Goal: Task Accomplishment & Management: Manage account settings

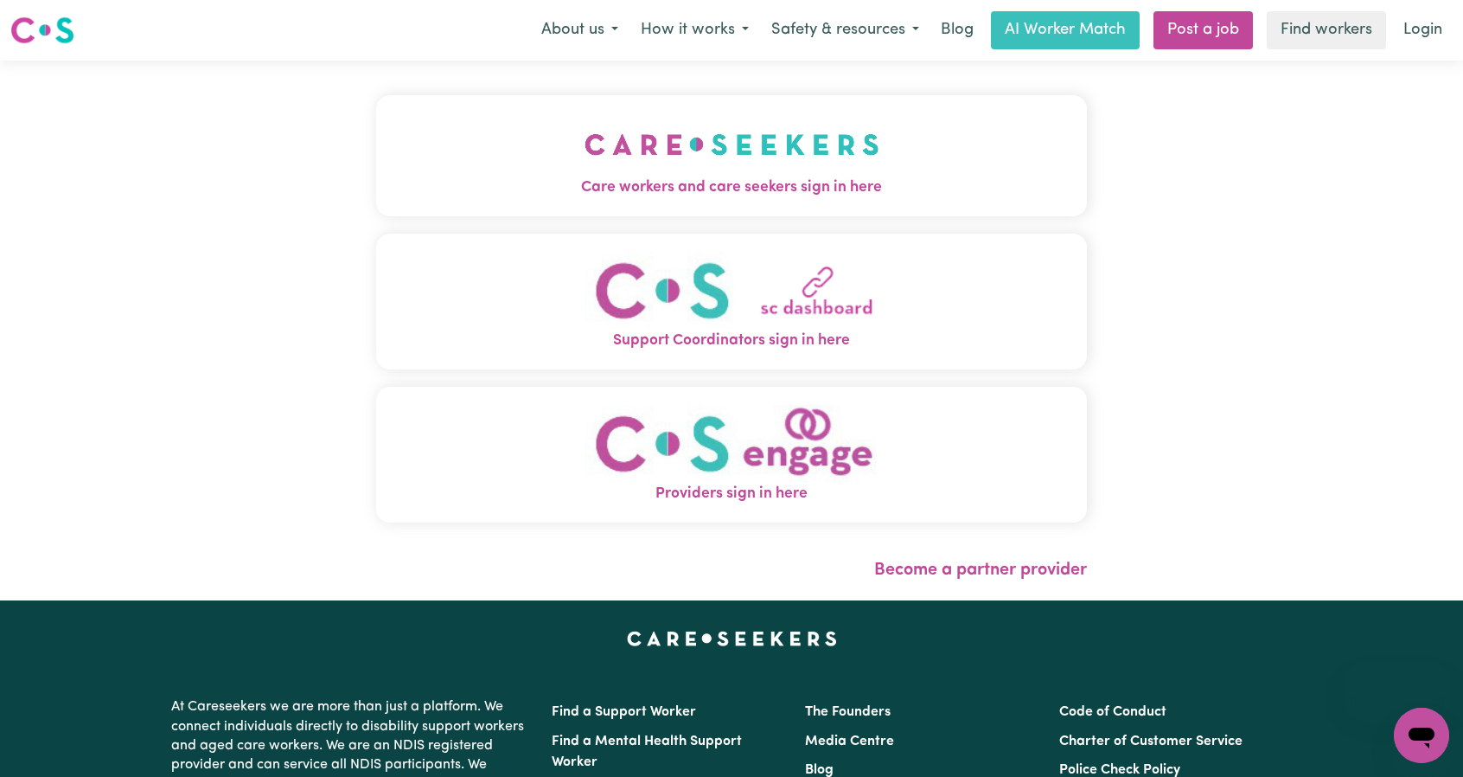
click at [813, 141] on img "Care workers and care seekers sign in here" at bounding box center [732, 144] width 295 height 64
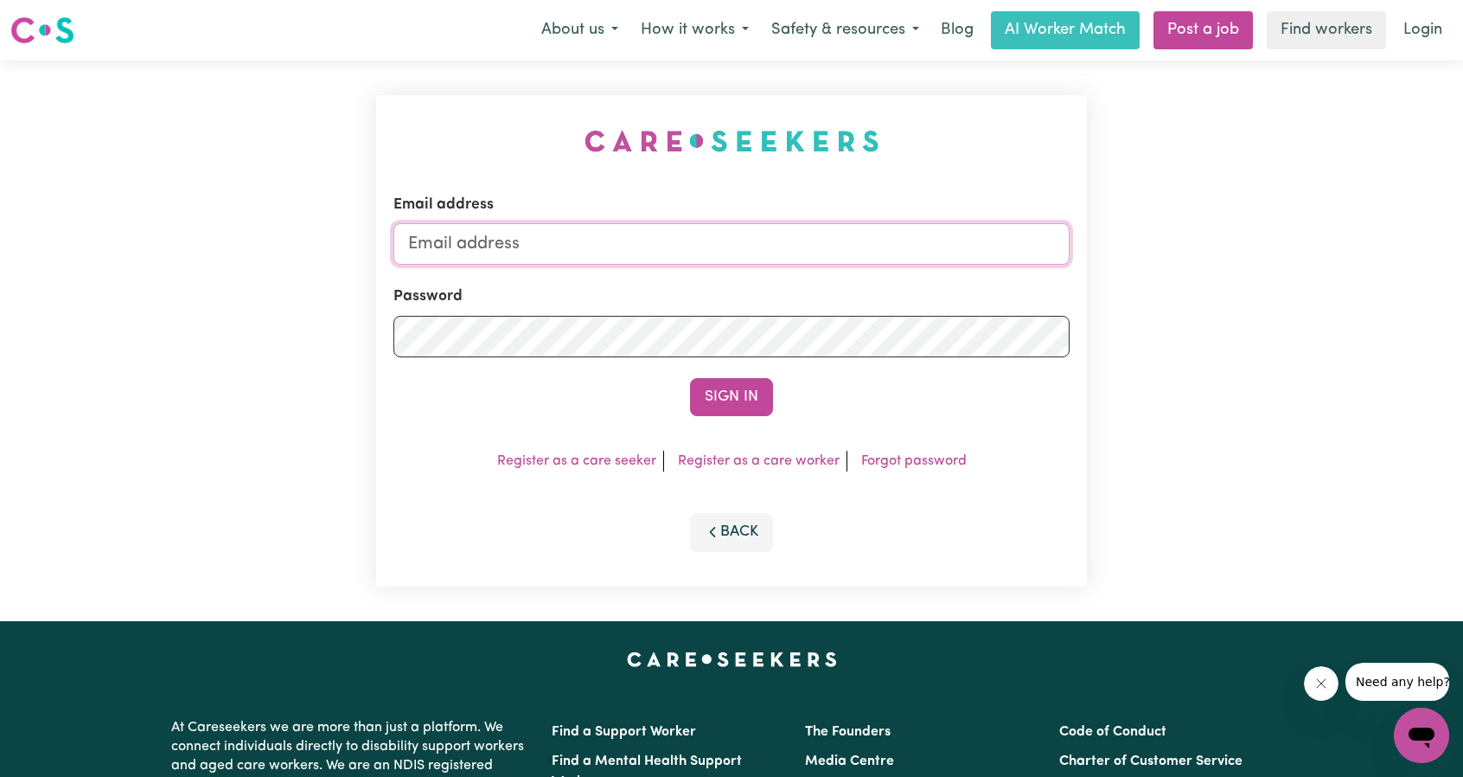
click at [789, 225] on input "Email address" at bounding box center [731, 244] width 676 height 42
drag, startPoint x: 496, startPoint y: 246, endPoint x: 877, endPoint y: 269, distance: 381.1
click at [846, 265] on form "Email address [EMAIL_ADDRESS][PERSON_NAME][DOMAIN_NAME] Password Sign In" at bounding box center [731, 305] width 676 height 222
type input "[EMAIL_ADDRESS][DOMAIN_NAME]"
click at [745, 399] on button "Sign In" at bounding box center [731, 397] width 83 height 38
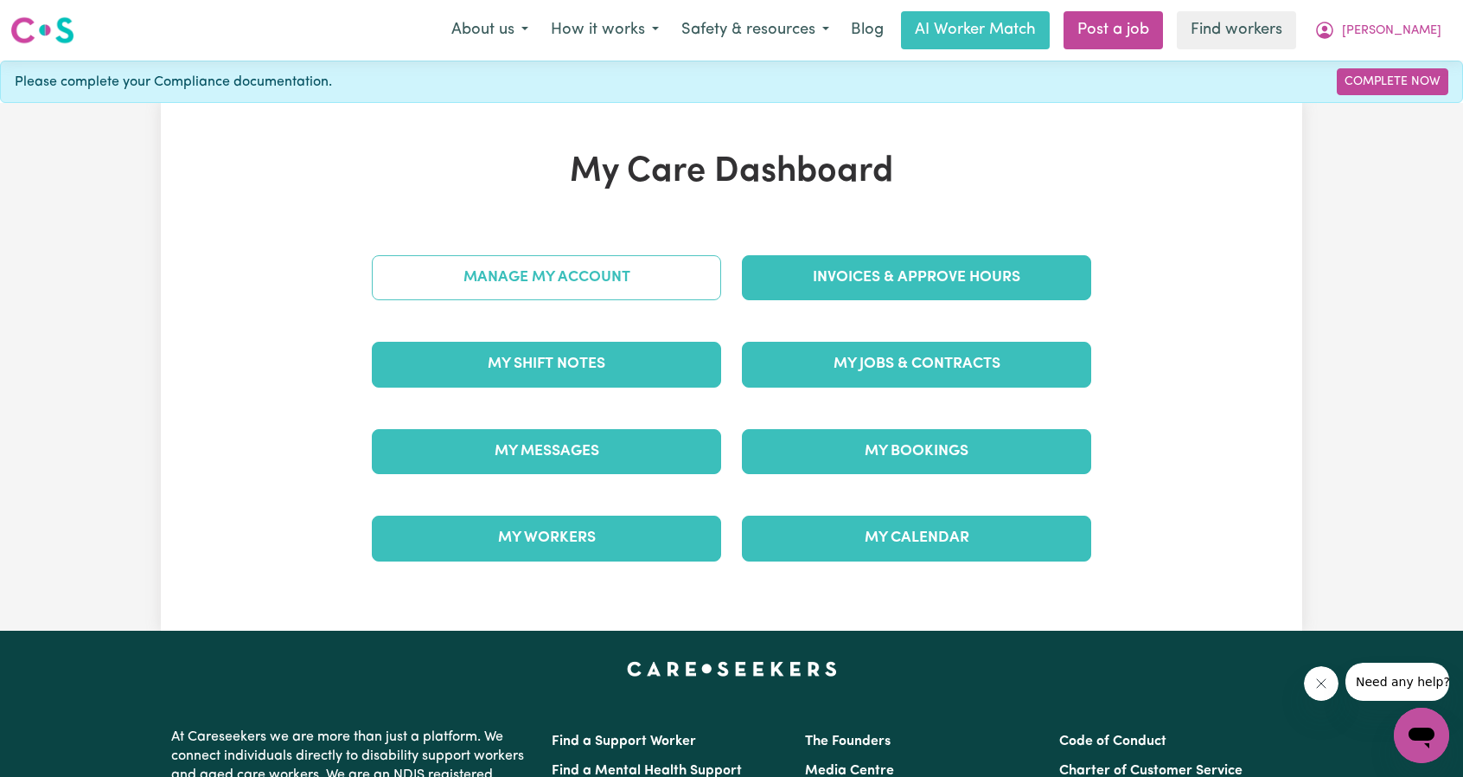
click at [624, 291] on link "Manage My Account" at bounding box center [546, 277] width 349 height 45
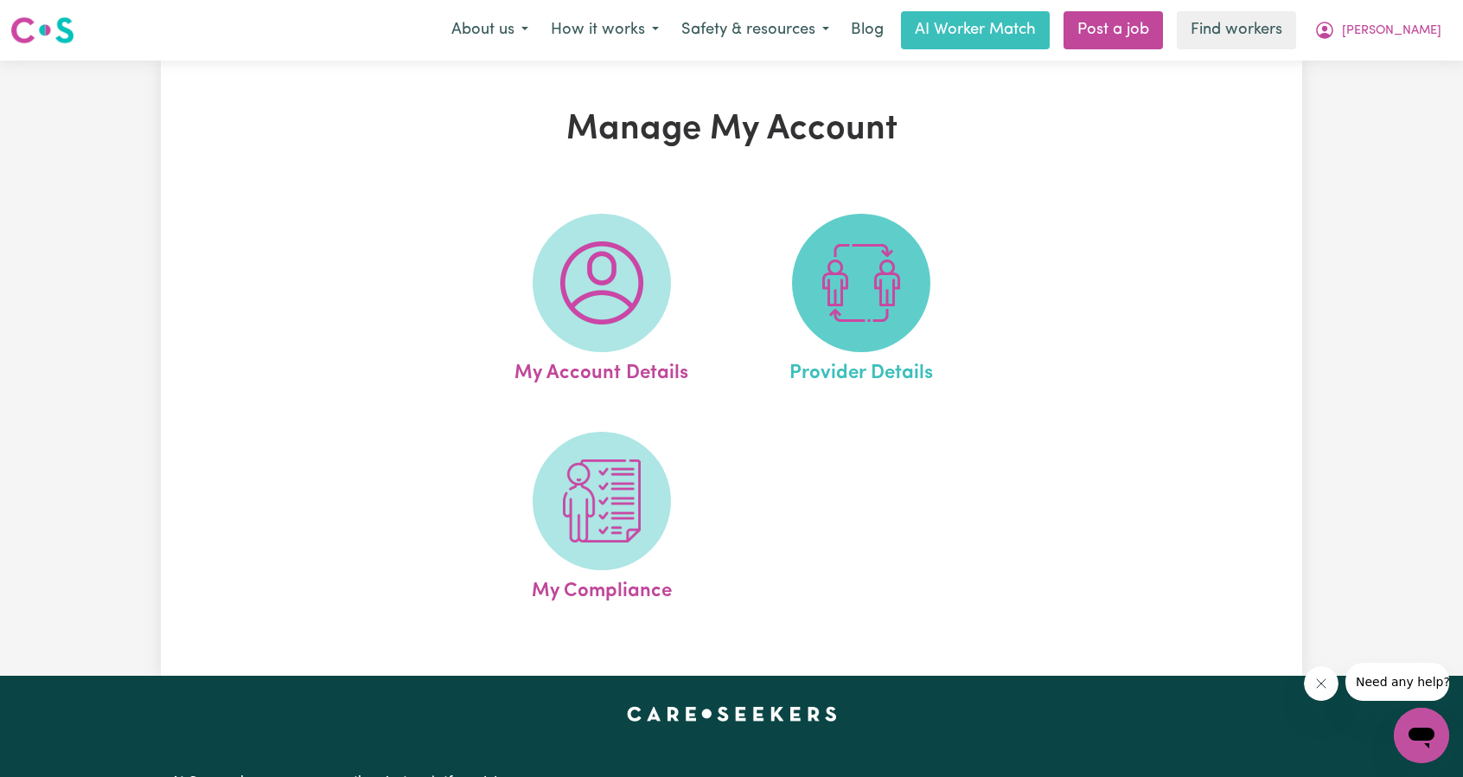
click at [834, 266] on img at bounding box center [861, 282] width 83 height 83
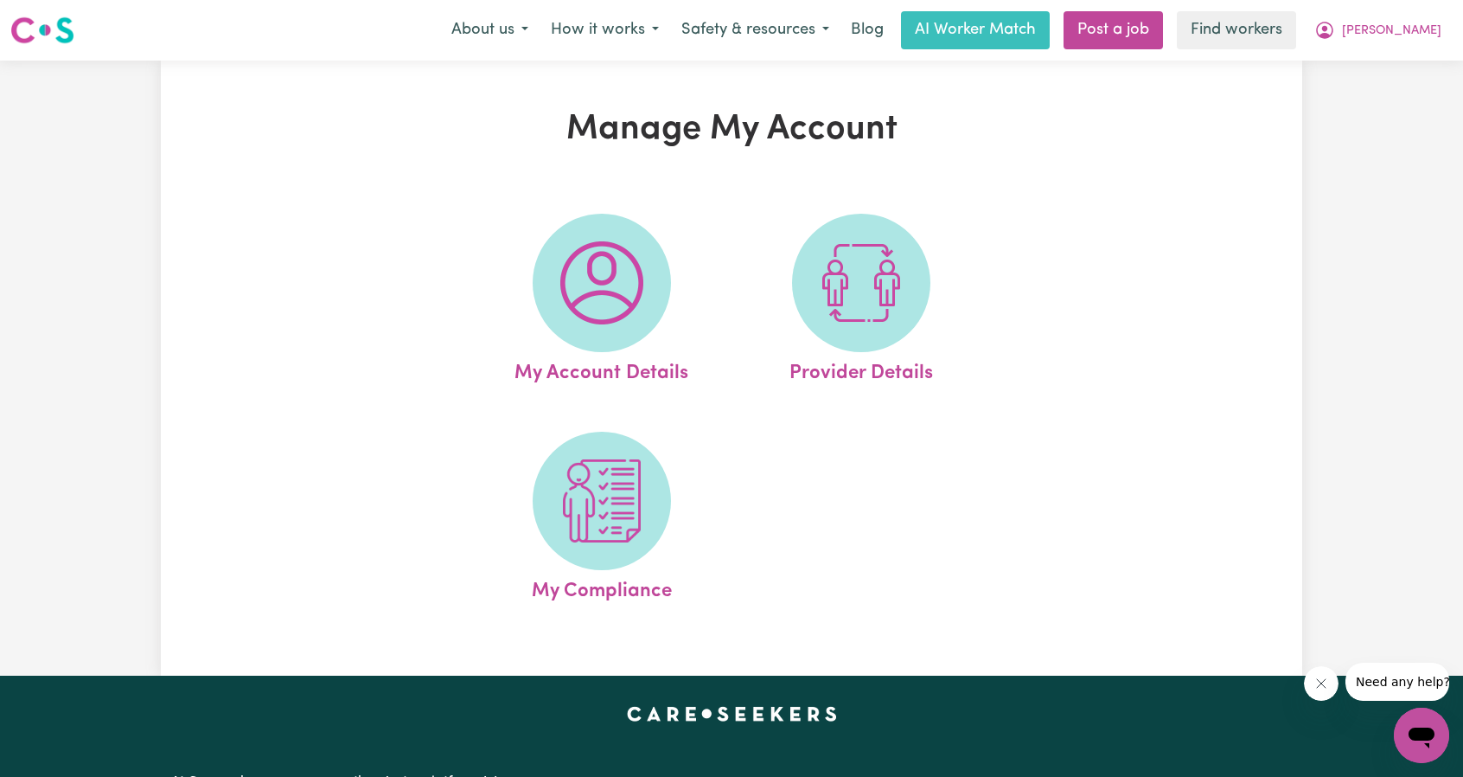
select select "NDIS_FUNDING_PLAN_MANAGED"
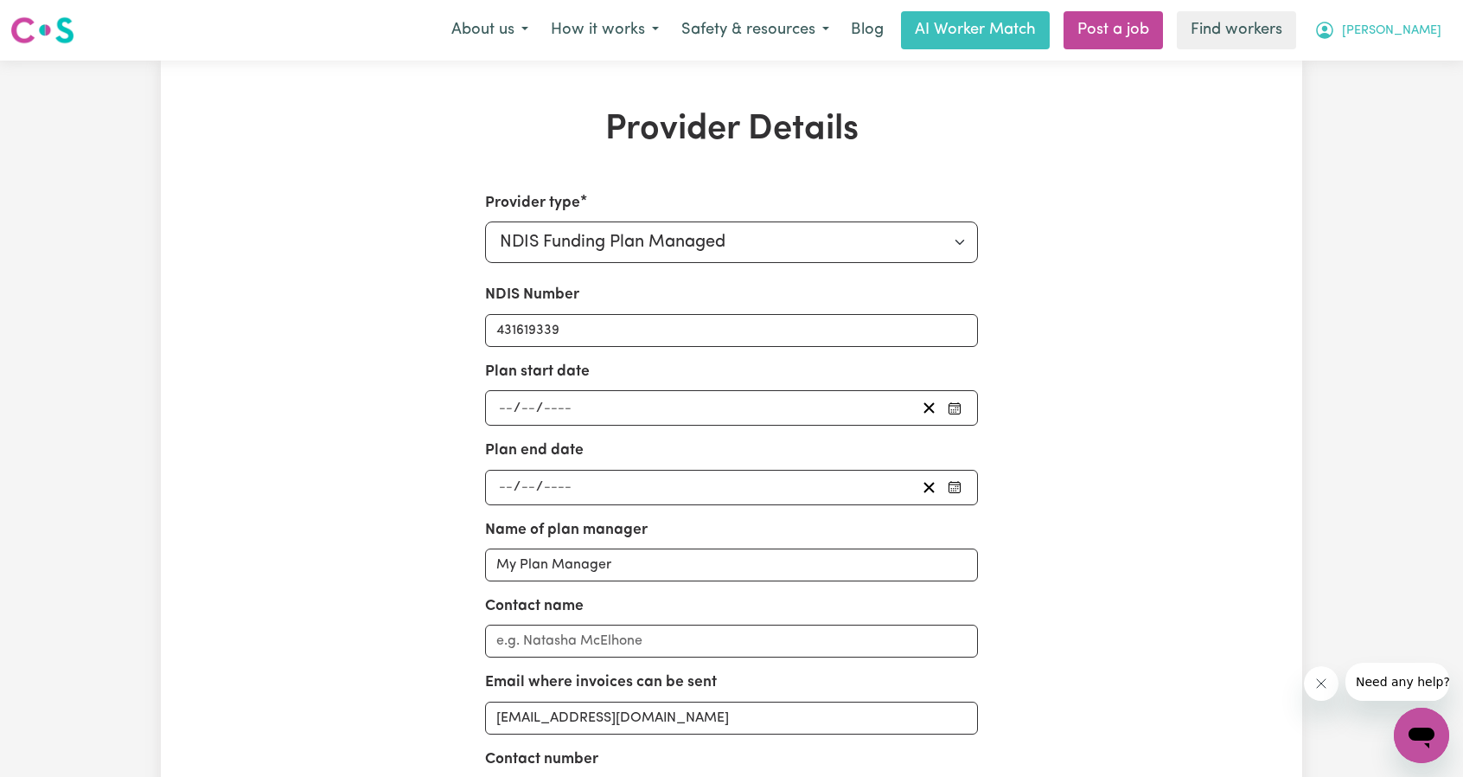
click at [1327, 32] on icon "My Account" at bounding box center [1324, 29] width 5 height 6
click at [1368, 59] on link "My Dashboard" at bounding box center [1383, 67] width 137 height 33
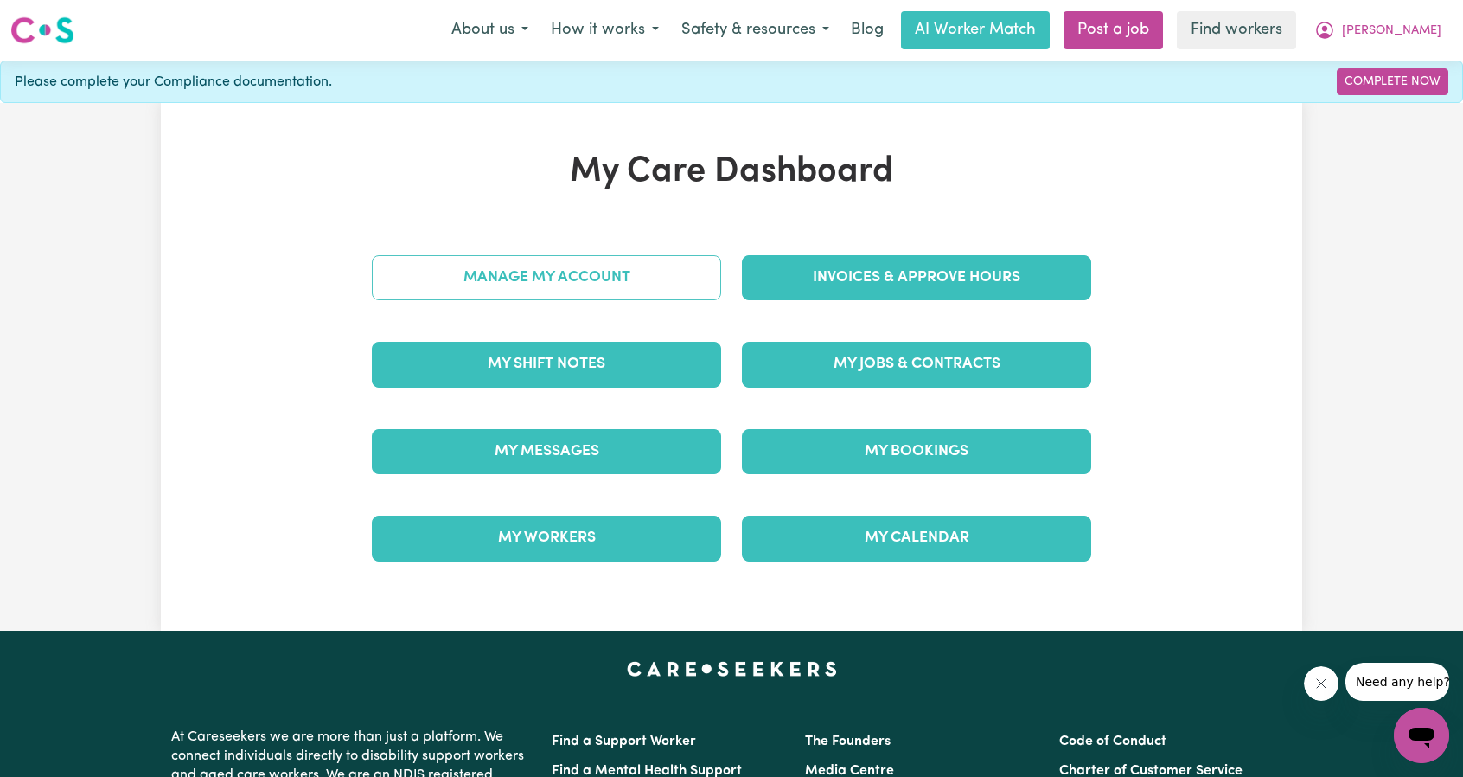
click at [534, 277] on link "Manage My Account" at bounding box center [546, 277] width 349 height 45
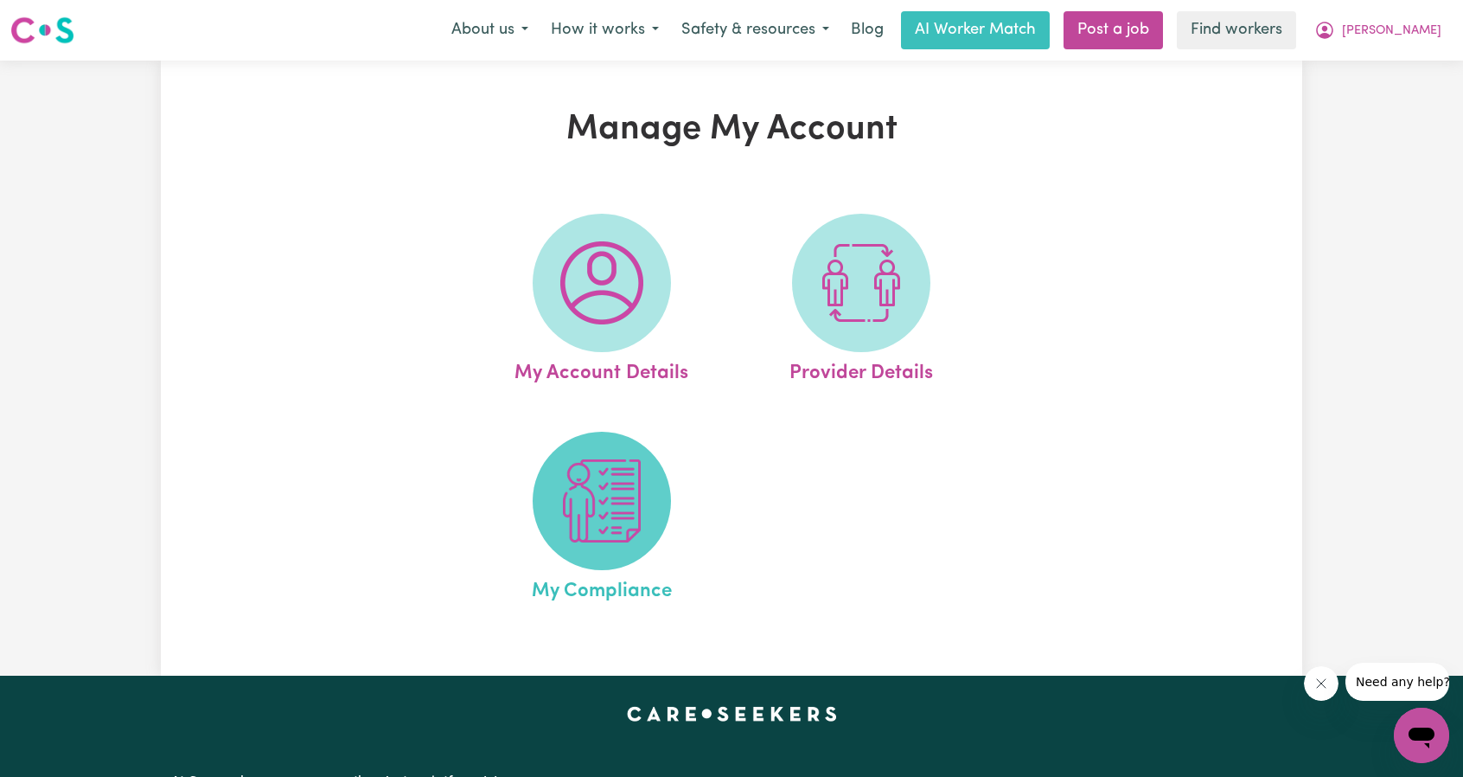
click at [574, 527] on img at bounding box center [601, 500] width 83 height 83
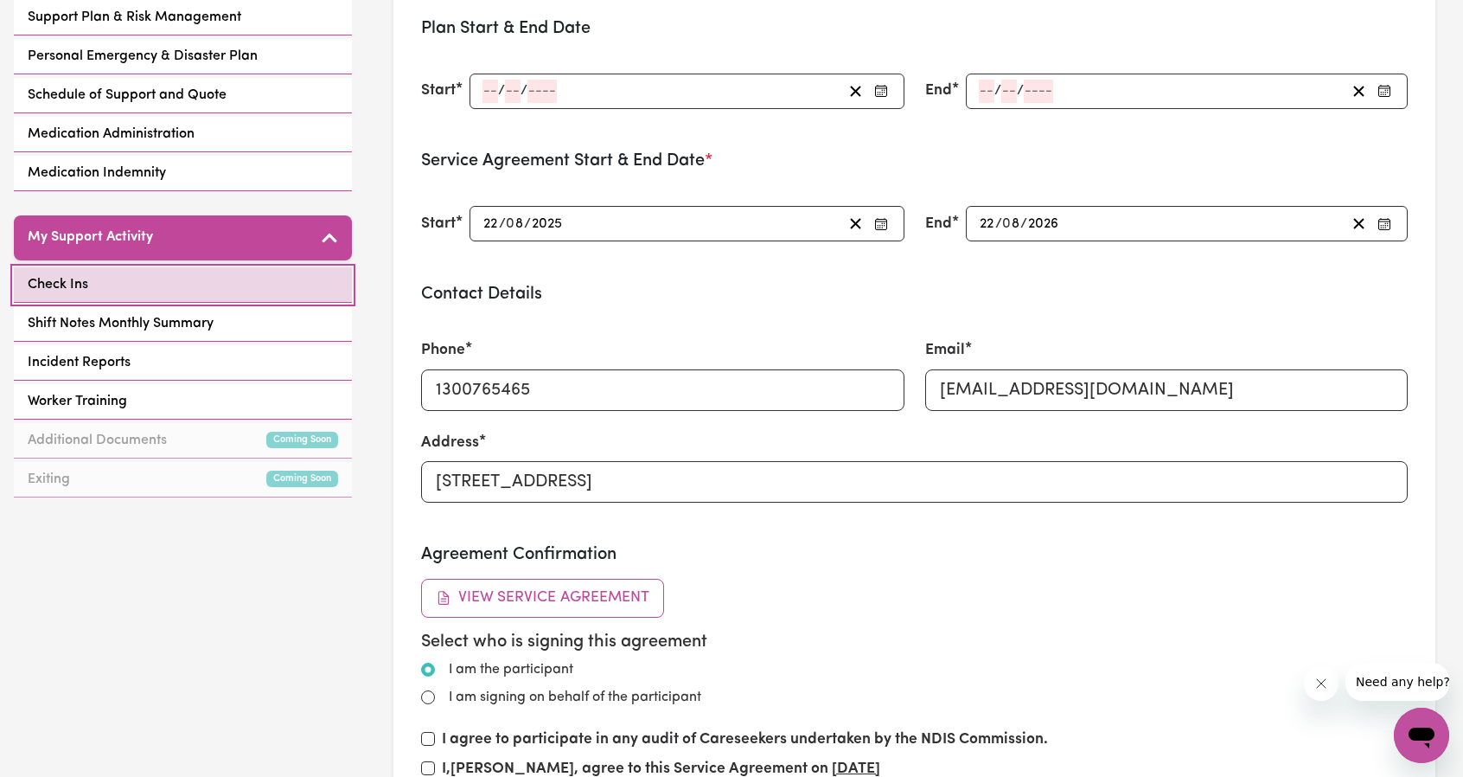
click at [169, 280] on link "Check Ins" at bounding box center [183, 284] width 338 height 35
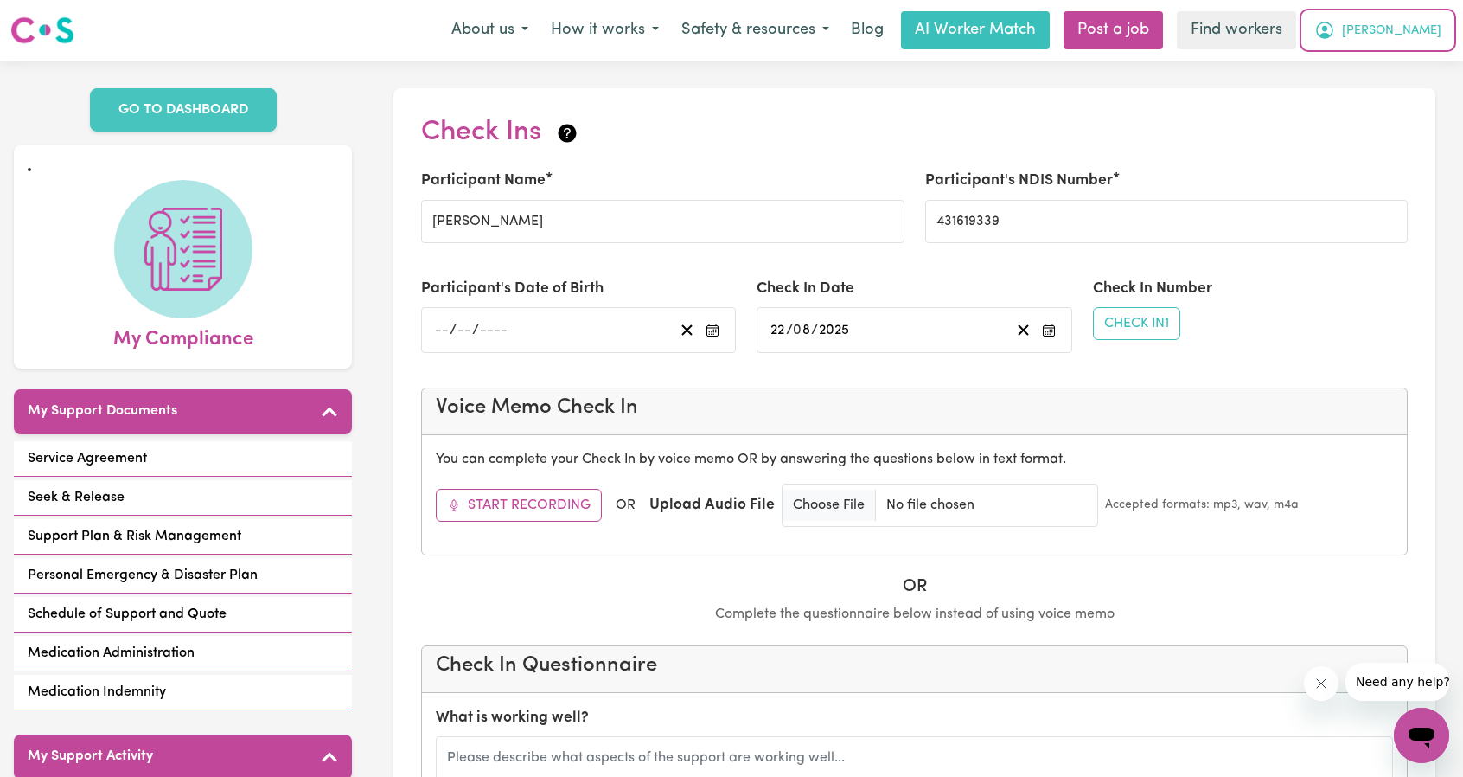
click at [1394, 42] on button "[PERSON_NAME]" at bounding box center [1378, 30] width 150 height 36
click at [1380, 65] on link "My Dashboard" at bounding box center [1383, 67] width 137 height 33
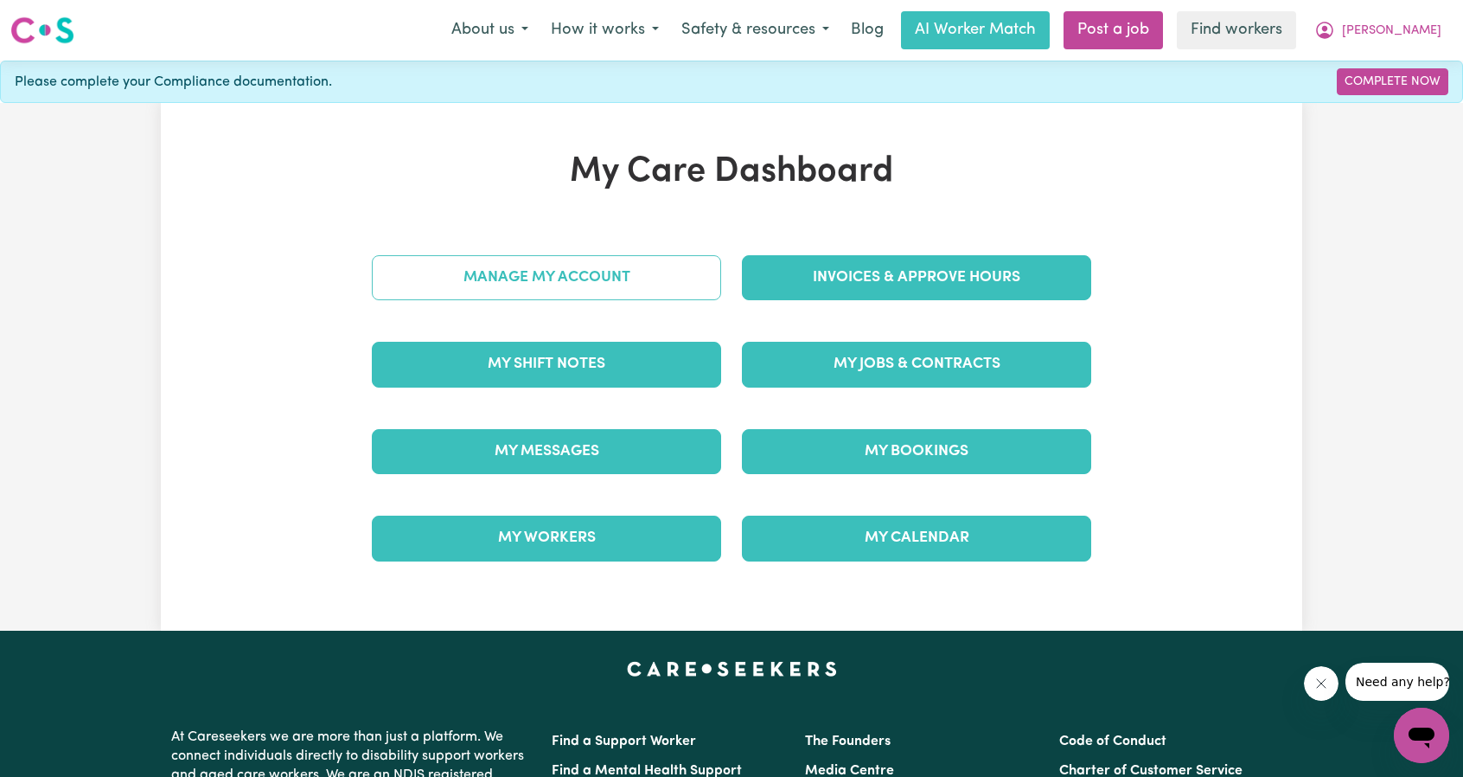
click at [551, 264] on link "Manage My Account" at bounding box center [546, 277] width 349 height 45
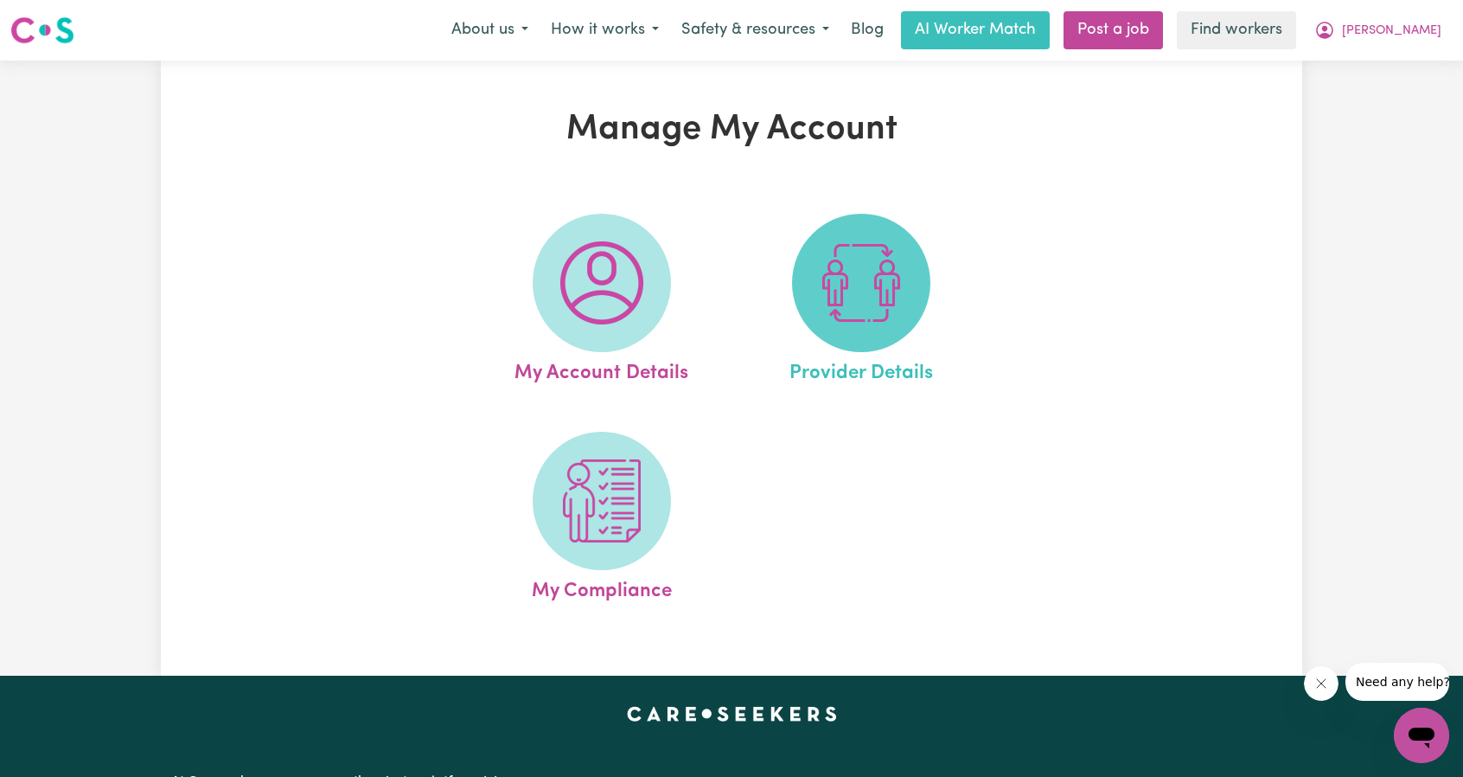
click at [855, 310] on img at bounding box center [861, 282] width 83 height 83
select select "NDIS_FUNDING_PLAN_MANAGED"
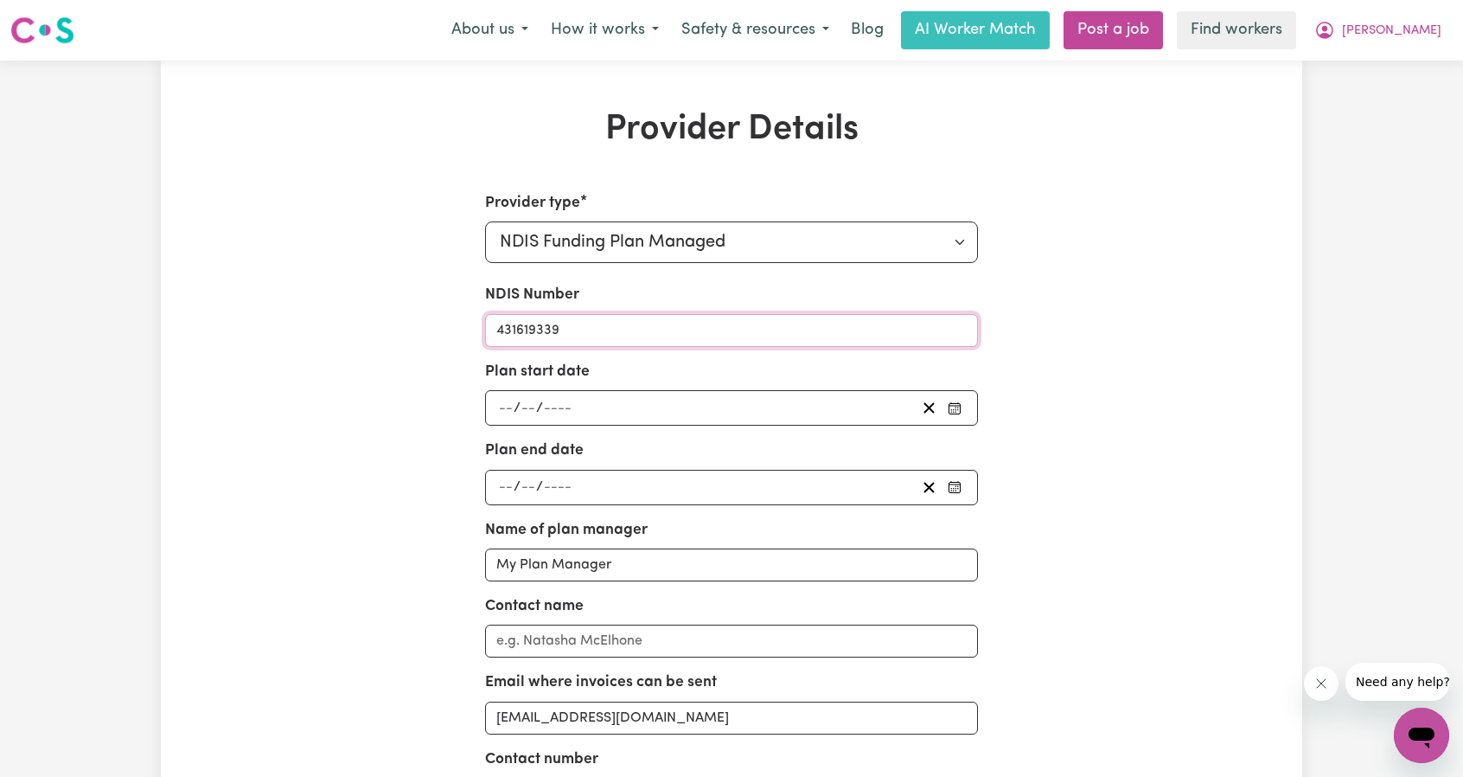
click at [612, 323] on input "431619339" at bounding box center [732, 330] width 494 height 33
click at [1419, 19] on button "[PERSON_NAME]" at bounding box center [1378, 30] width 150 height 36
click at [1381, 95] on link "Logout" at bounding box center [1383, 99] width 137 height 33
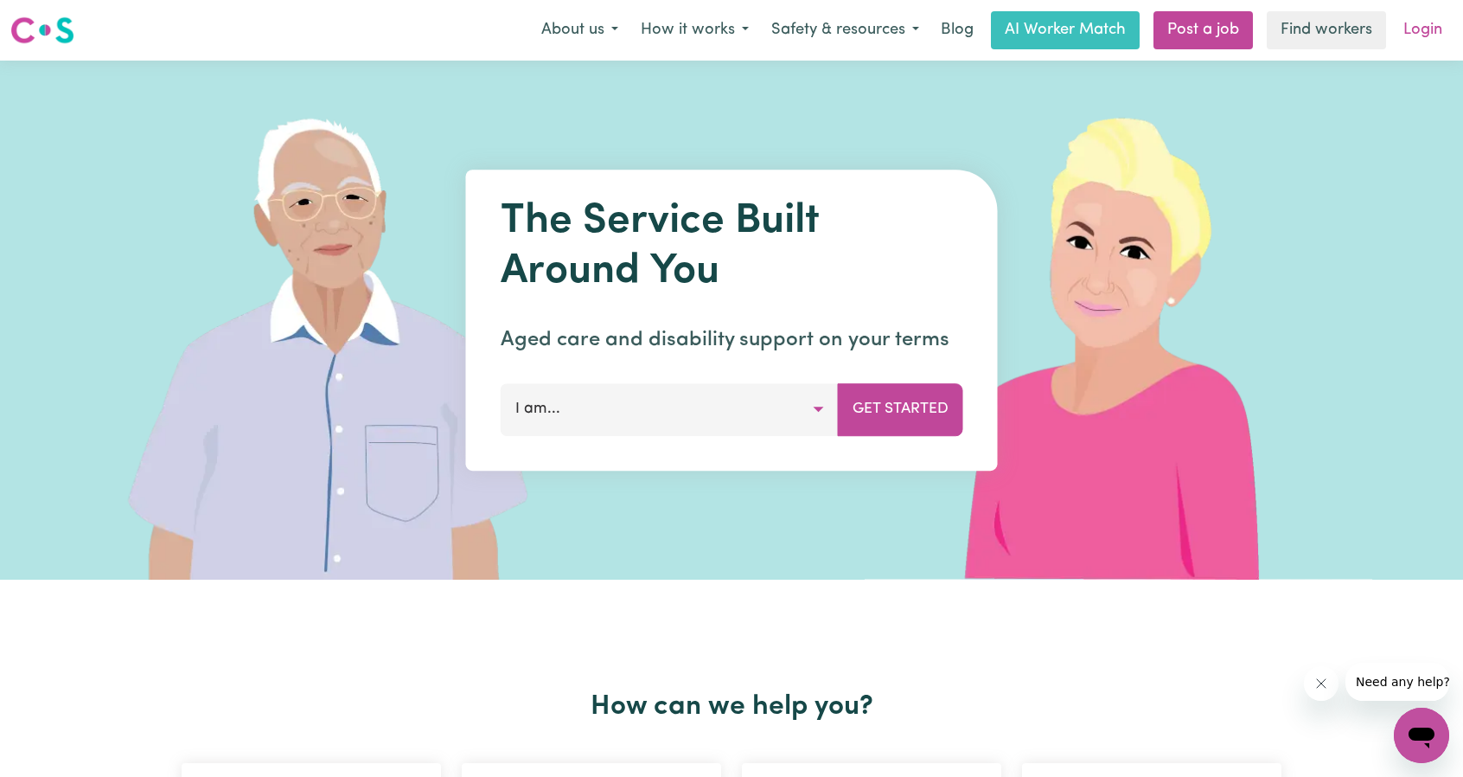
click at [1418, 46] on link "Login" at bounding box center [1423, 30] width 60 height 38
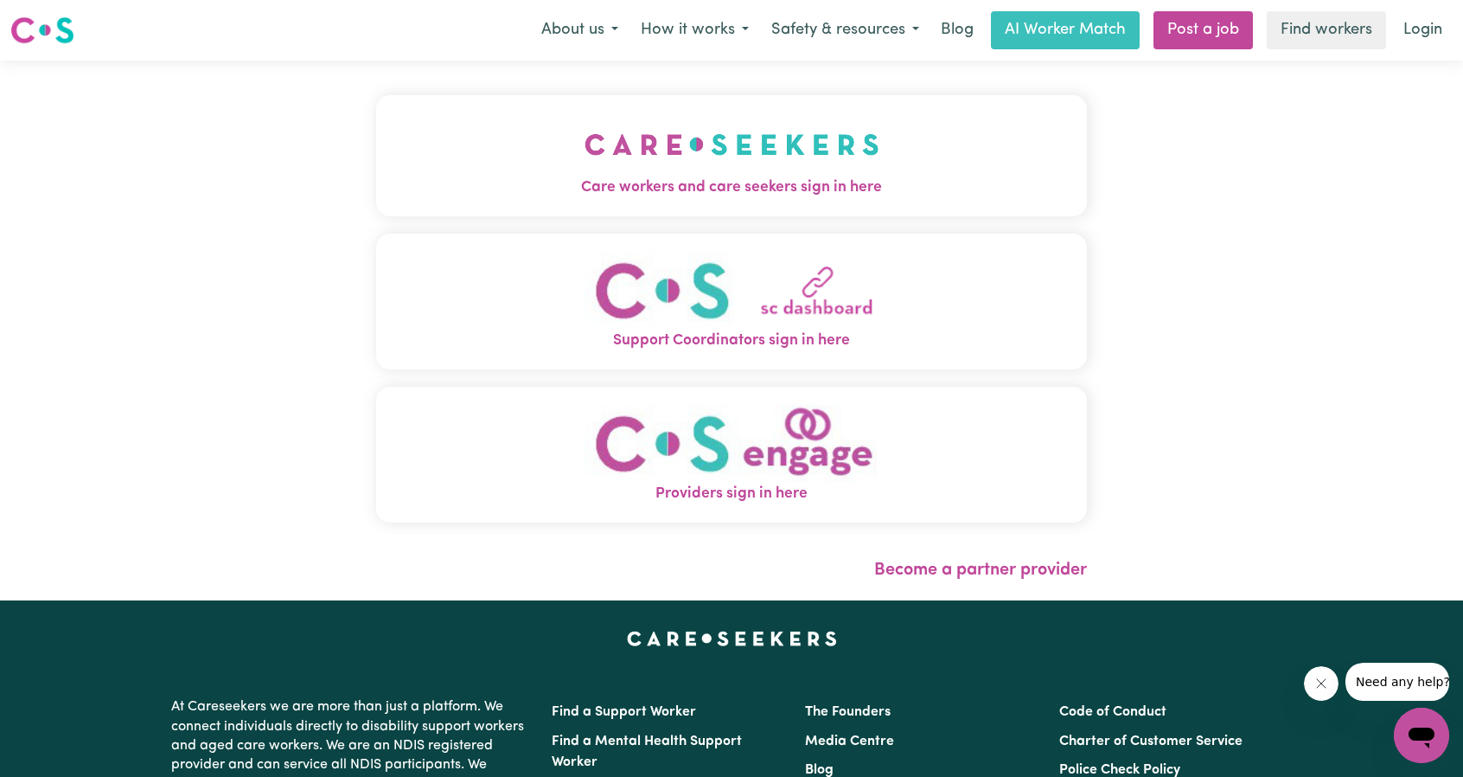
click at [666, 187] on span "Care workers and care seekers sign in here" at bounding box center [731, 187] width 711 height 22
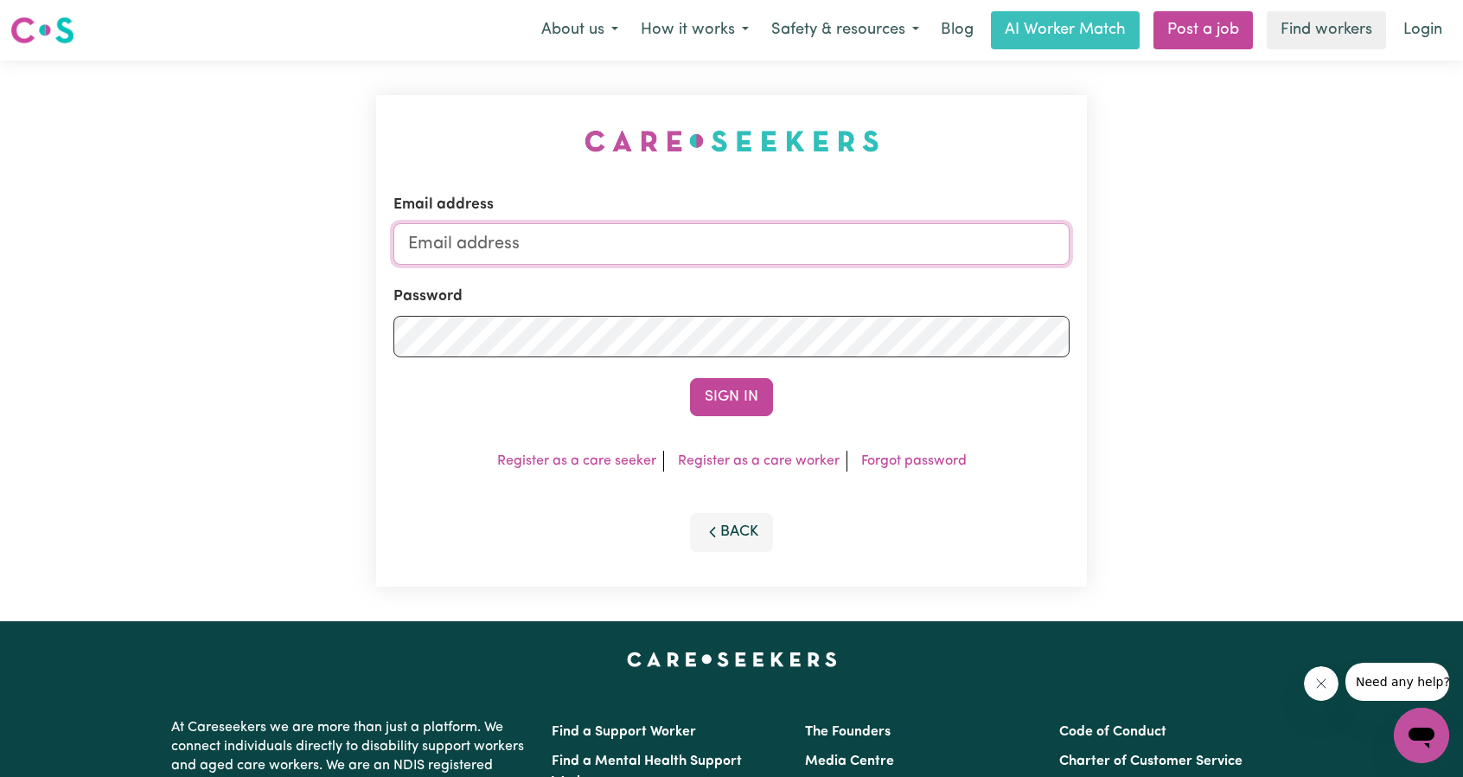
click at [709, 244] on input "Email address" at bounding box center [731, 244] width 676 height 42
drag, startPoint x: 498, startPoint y: 241, endPoint x: 789, endPoint y: 247, distance: 290.6
click at [778, 245] on input "[EMAIL_ADDRESS][PERSON_NAME][DOMAIN_NAME]" at bounding box center [731, 244] width 676 height 42
type input "[EMAIL_ADDRESS][DOMAIN_NAME]"
click at [731, 361] on form "Email address [EMAIL_ADDRESS][DOMAIN_NAME] Password Sign In" at bounding box center [731, 305] width 676 height 222
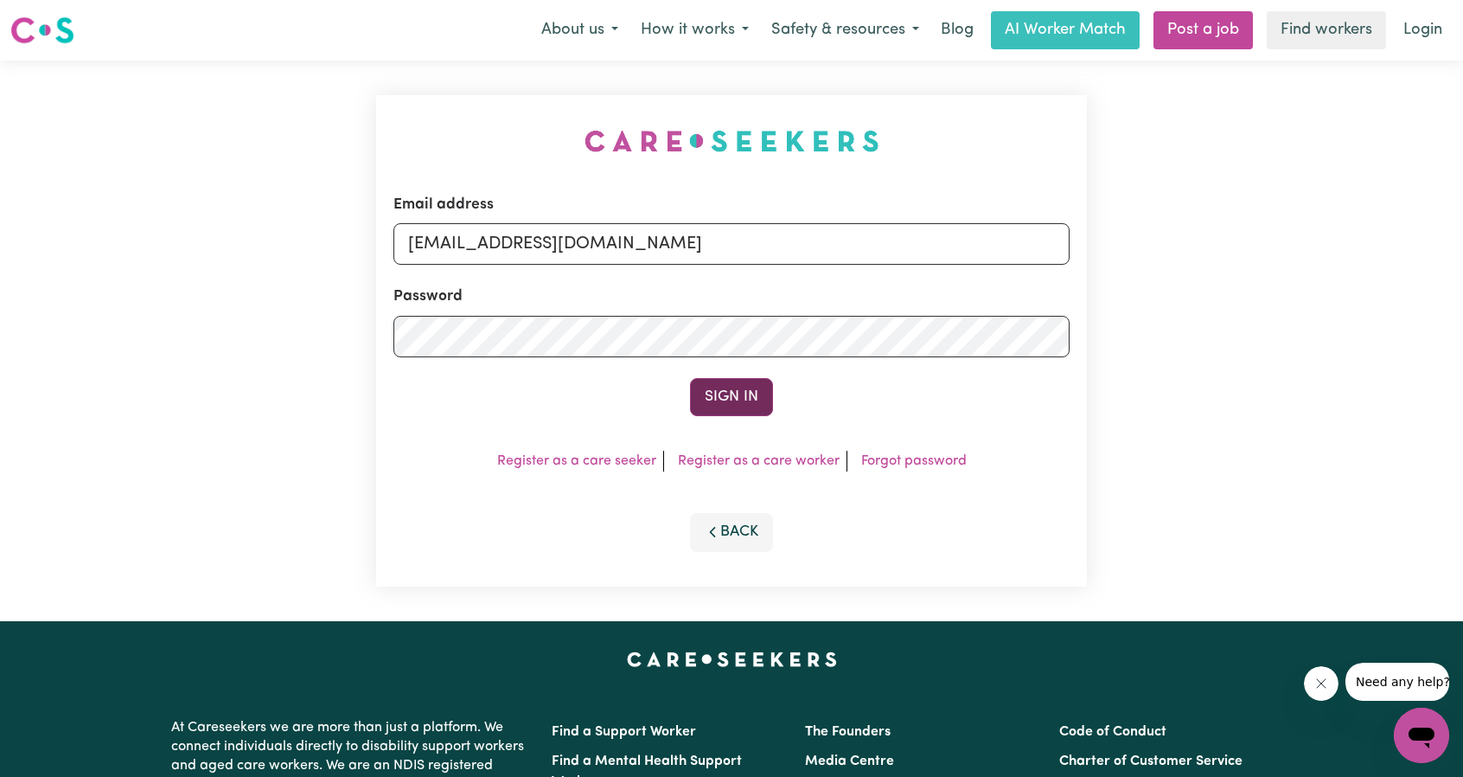
click at [715, 391] on button "Sign In" at bounding box center [731, 397] width 83 height 38
